Goal: Transaction & Acquisition: Purchase product/service

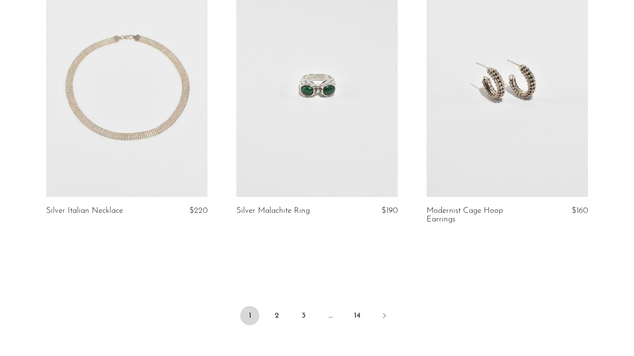
scroll to position [3089, 0]
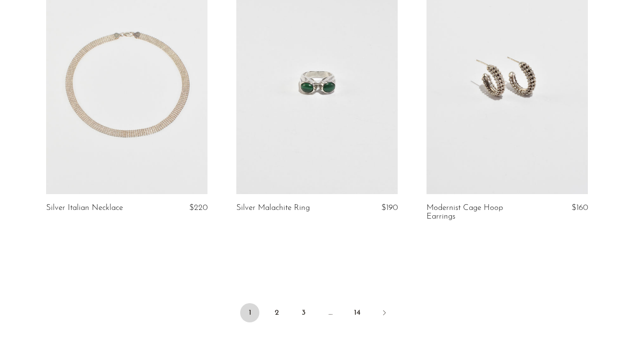
click at [109, 116] on link at bounding box center [126, 81] width 161 height 226
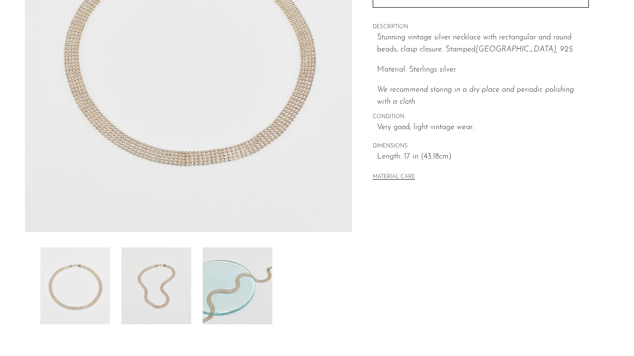
scroll to position [178, 0]
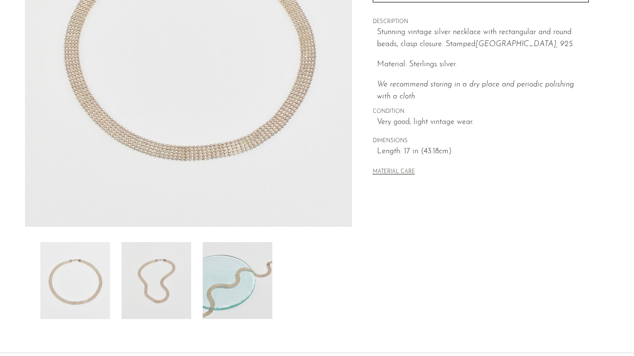
click at [238, 277] on img at bounding box center [238, 280] width 70 height 77
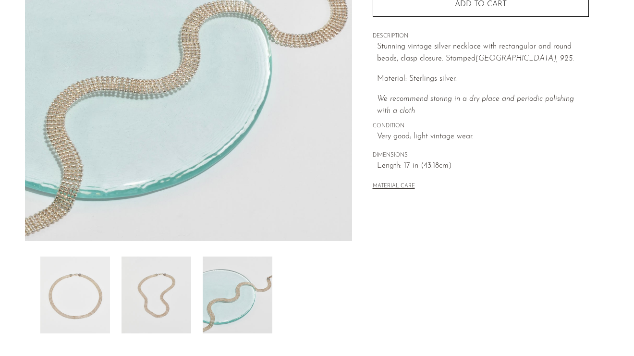
scroll to position [172, 0]
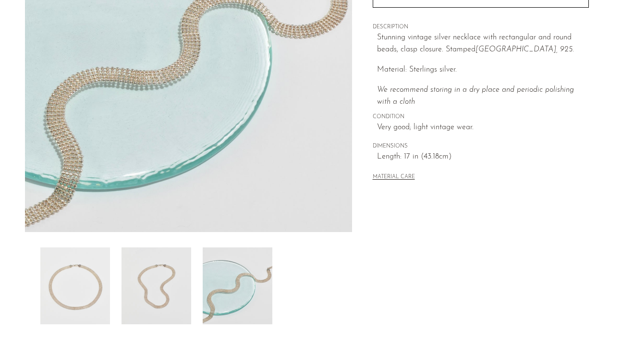
click at [165, 285] on img at bounding box center [156, 285] width 70 height 77
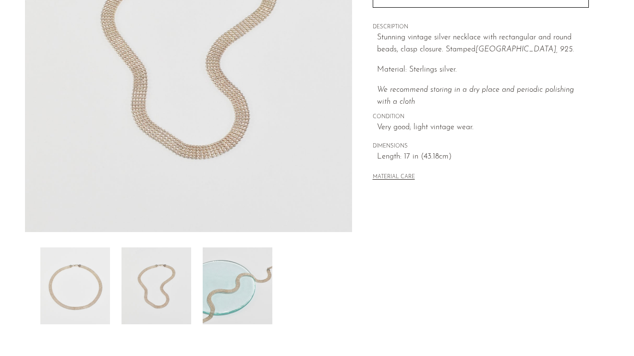
click at [187, 159] on img at bounding box center [188, 52] width 327 height 360
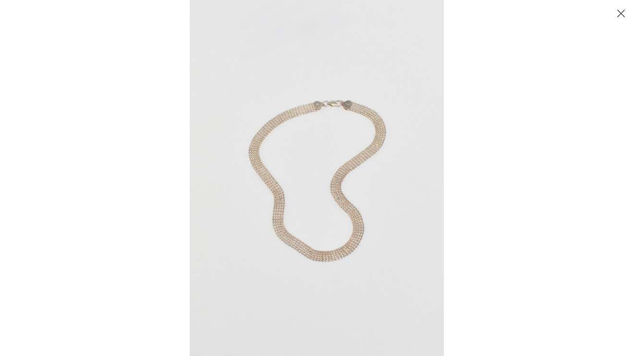
click at [320, 244] on img at bounding box center [317, 178] width 254 height 356
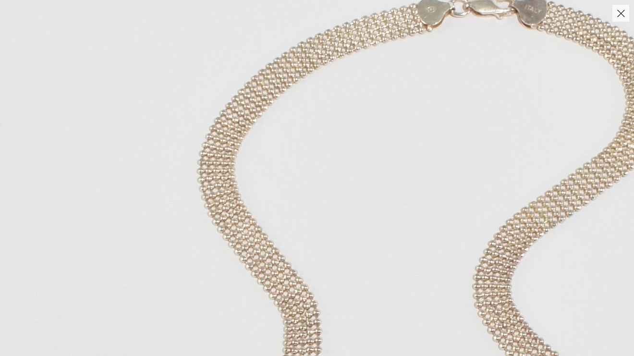
click at [621, 14] on button "Close" at bounding box center [620, 13] width 17 height 17
